Goal: Check status: Check status

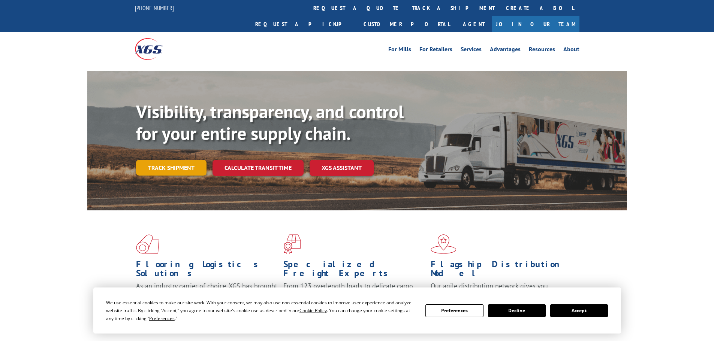
click at [163, 160] on link "Track shipment" at bounding box center [171, 168] width 70 height 16
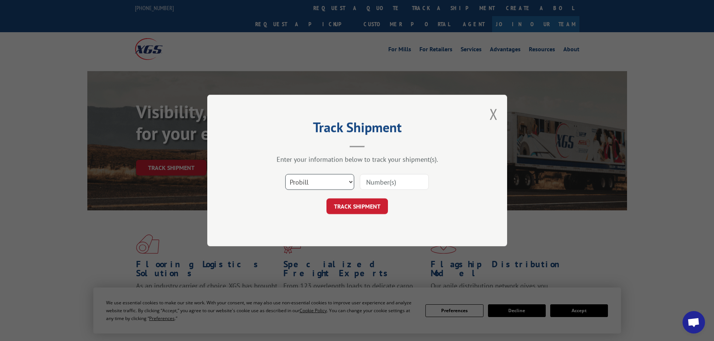
click at [306, 187] on select "Select category... Probill BOL PO" at bounding box center [319, 182] width 69 height 16
select select "bol"
click at [285, 174] on select "Select category... Probill BOL PO" at bounding box center [319, 182] width 69 height 16
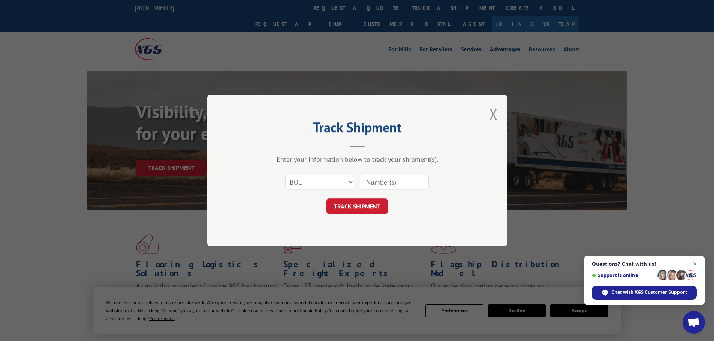
click at [377, 180] on input at bounding box center [394, 182] width 69 height 16
paste input "441134"
type input "441134"
click at [365, 207] on button "TRACK SHIPMENT" at bounding box center [356, 207] width 61 height 16
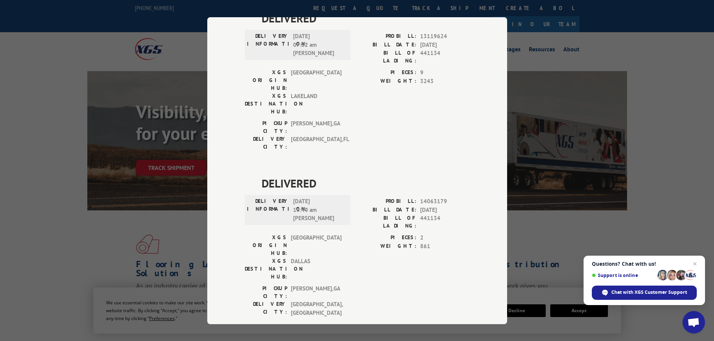
scroll to position [402, 0]
